Goal: Book appointment/travel/reservation

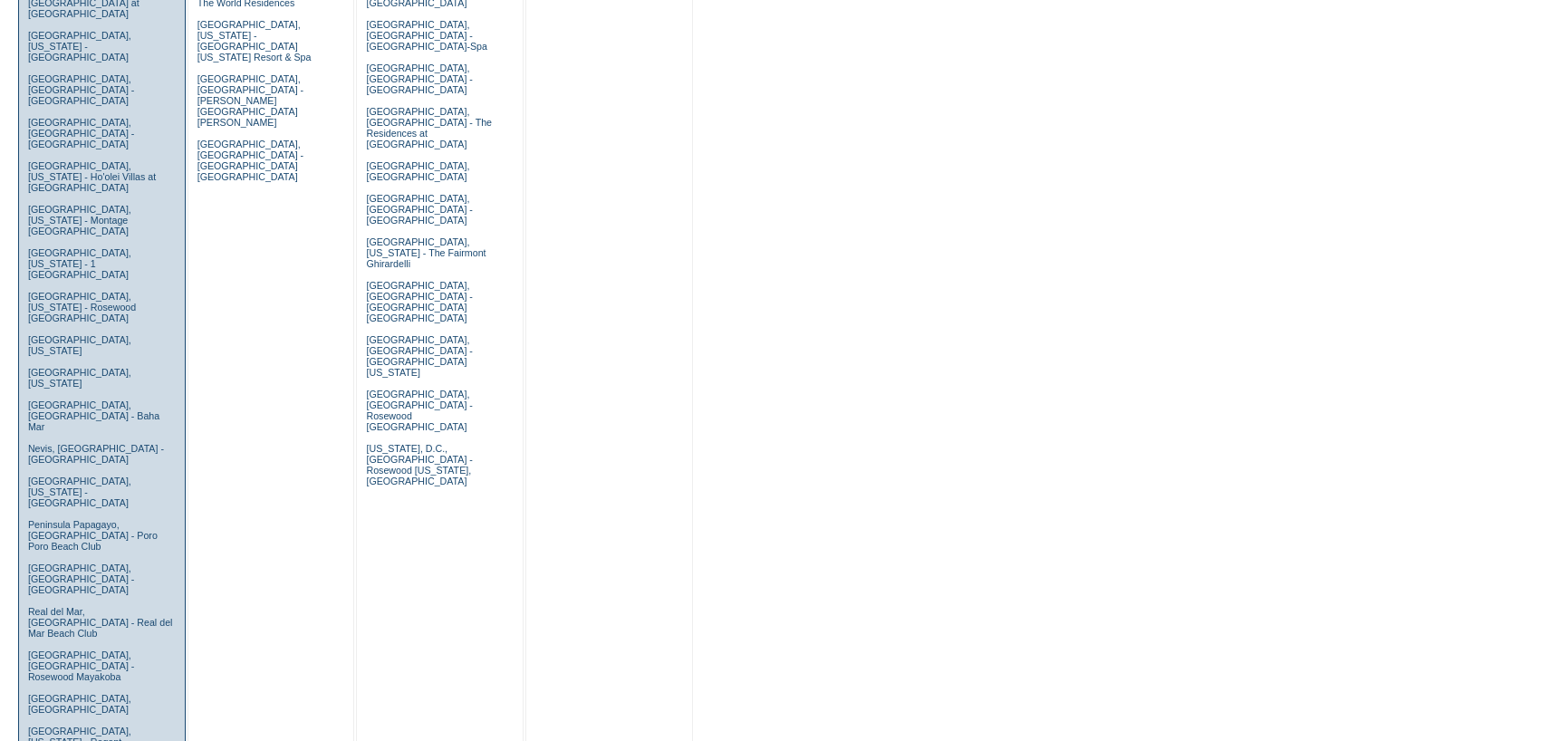
scroll to position [1086, 0]
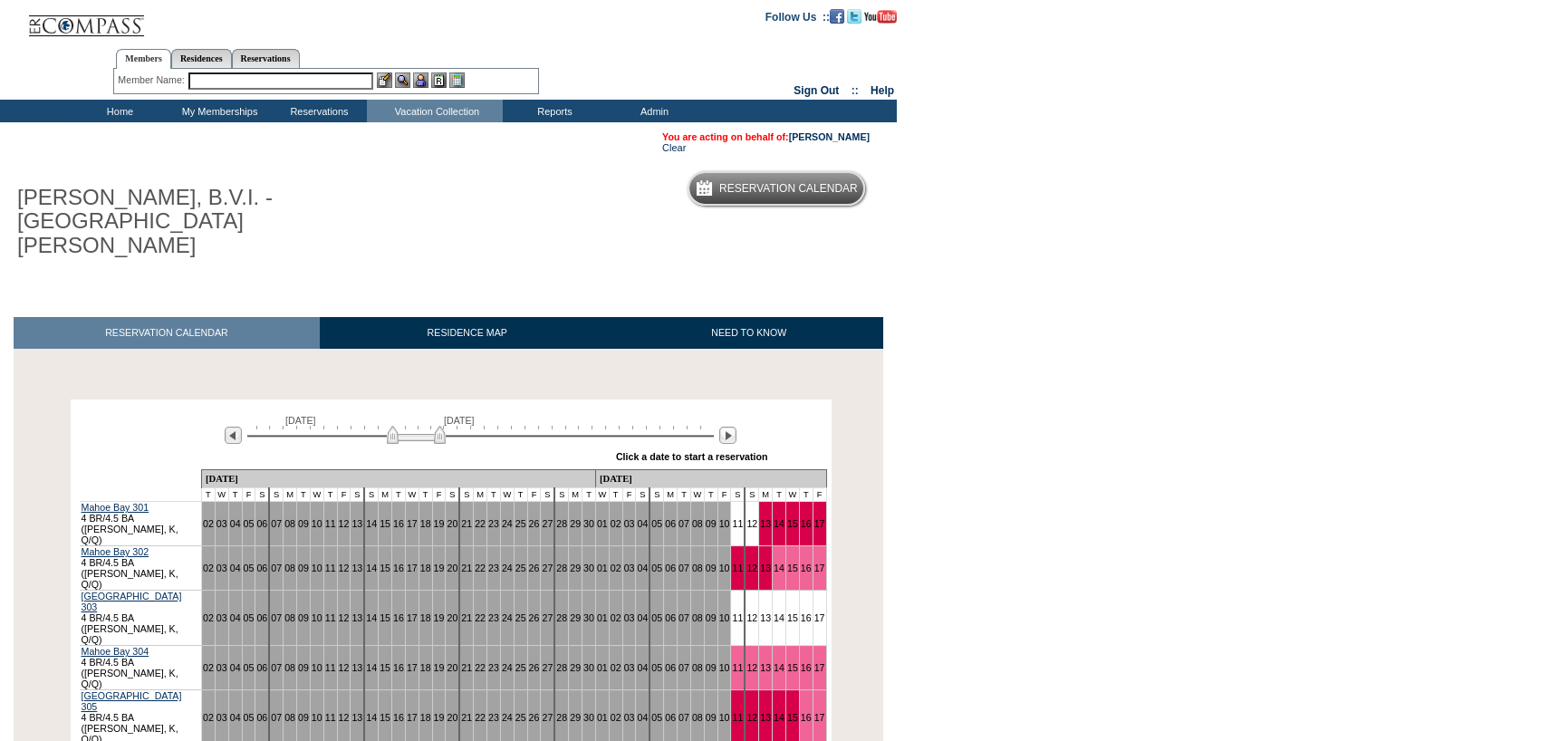
click at [436, 426] on img at bounding box center [416, 434] width 59 height 18
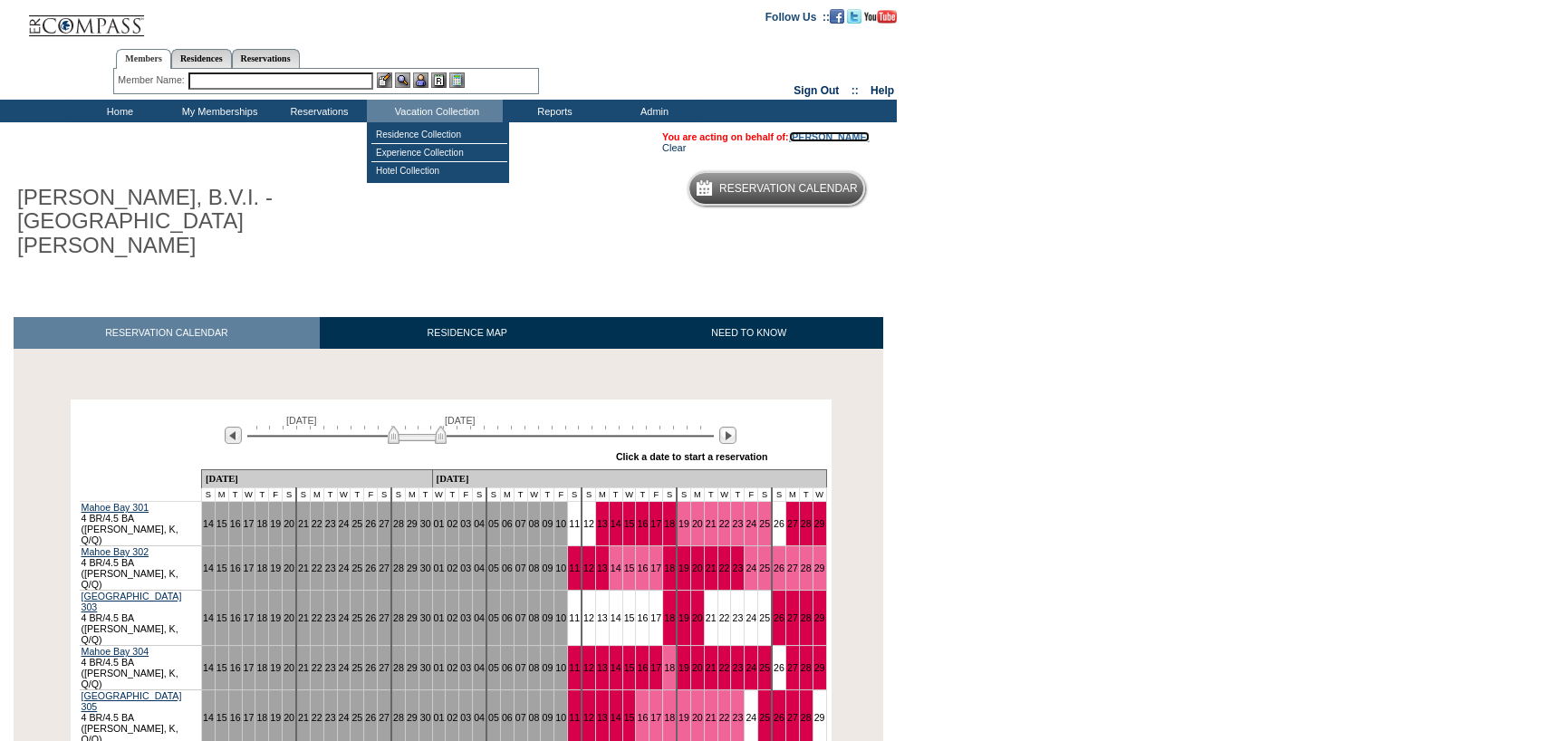
click at [816, 134] on link "[PERSON_NAME]" at bounding box center [830, 137] width 81 height 11
